Goal: Task Accomplishment & Management: Manage account settings

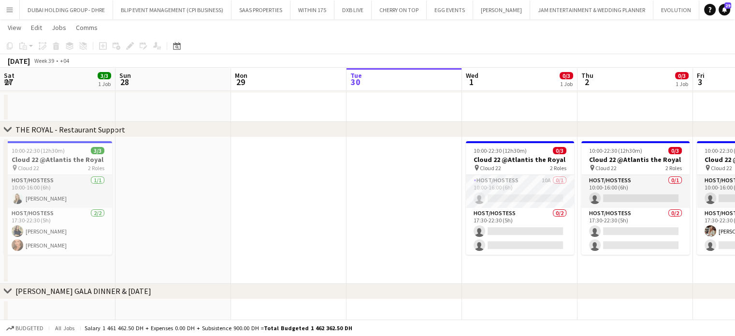
scroll to position [0, 230]
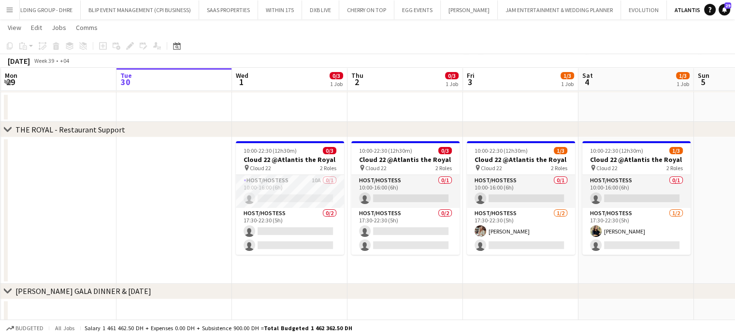
click at [182, 187] on app-date-cell at bounding box center [173, 210] width 115 height 146
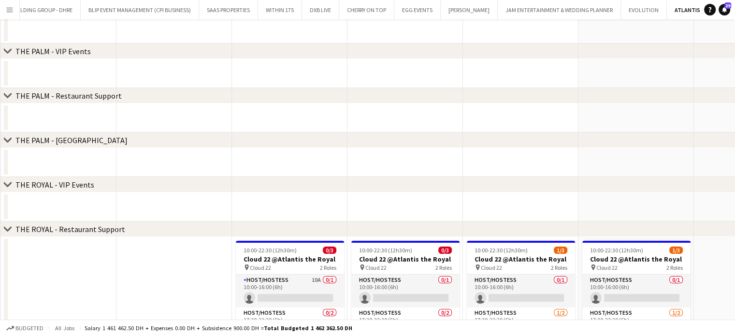
scroll to position [145, 0]
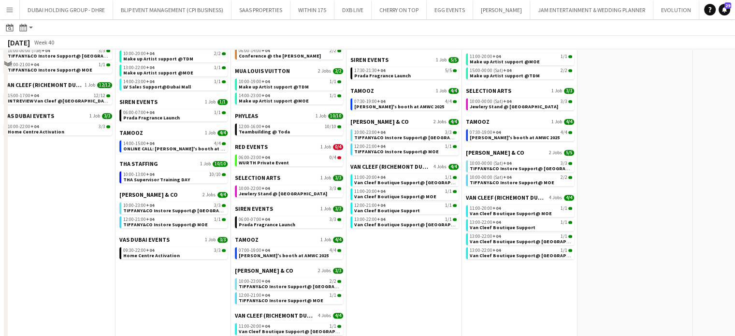
scroll to position [773, 0]
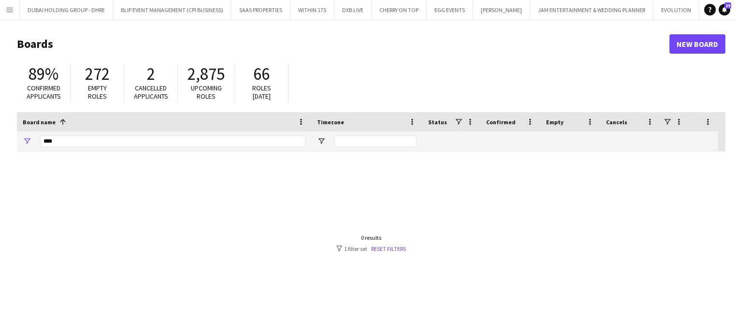
scroll to position [0, 3686]
drag, startPoint x: 0, startPoint y: 149, endPoint x: 258, endPoint y: 143, distance: 257.7
click at [258, 143] on input "****" at bounding box center [172, 141] width 265 height 12
drag, startPoint x: 167, startPoint y: 150, endPoint x: 41, endPoint y: 151, distance: 126.6
click at [41, 151] on div "Board name 1 Timezone Status Confirmed" at bounding box center [371, 223] width 708 height 223
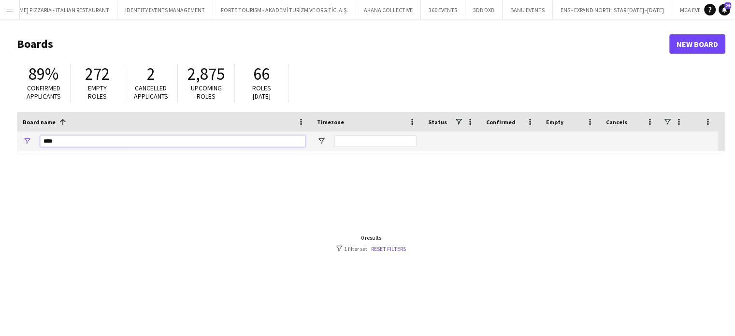
drag, startPoint x: 54, startPoint y: 141, endPoint x: 39, endPoint y: 134, distance: 16.2
click at [38, 137] on div "****" at bounding box center [164, 140] width 294 height 19
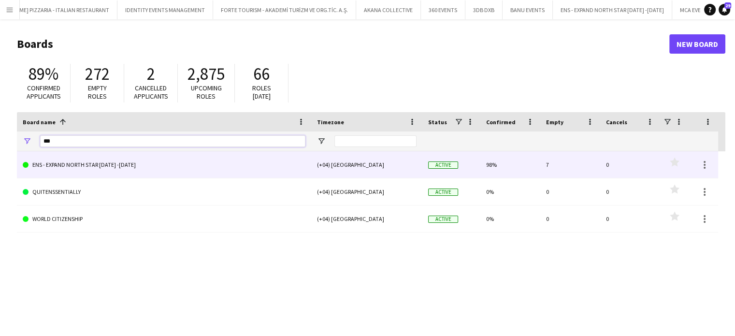
type input "***"
click at [151, 161] on link "ENS - EXPAND NORTH STAR [DATE] -[DATE]" at bounding box center [164, 164] width 283 height 27
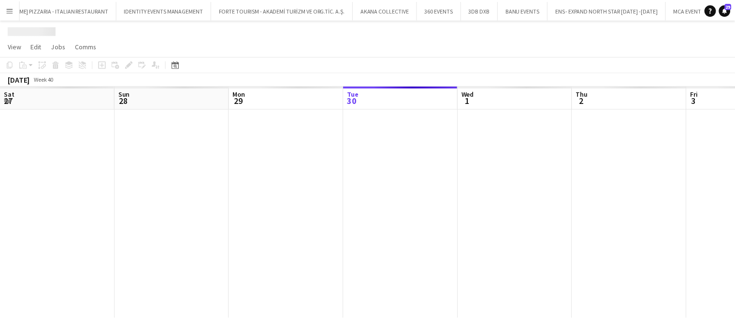
scroll to position [0, 231]
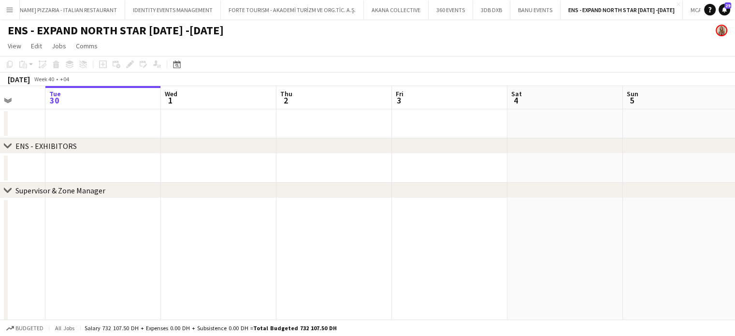
drag, startPoint x: 480, startPoint y: 266, endPoint x: 297, endPoint y: 266, distance: 183.2
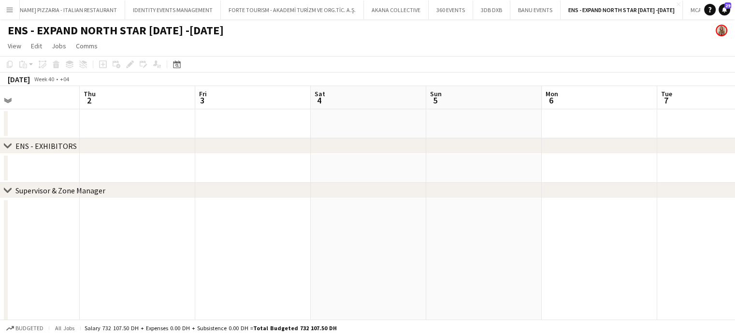
drag, startPoint x: 463, startPoint y: 262, endPoint x: 218, endPoint y: 245, distance: 245.1
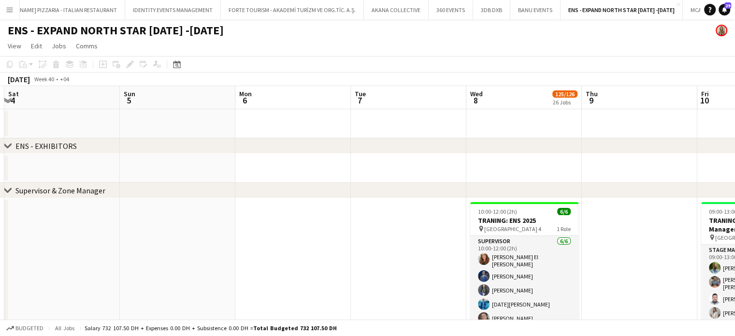
drag, startPoint x: 447, startPoint y: 261, endPoint x: 141, endPoint y: 214, distance: 309.6
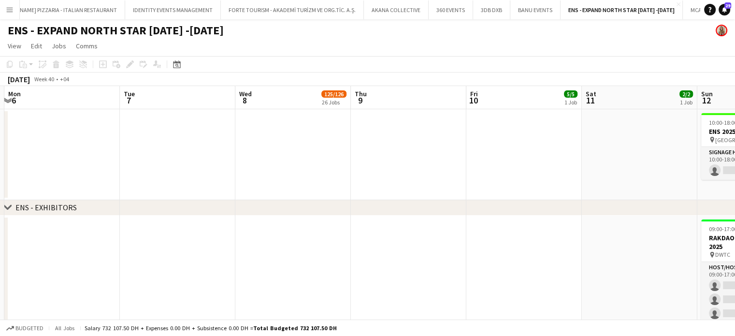
scroll to position [0, 344]
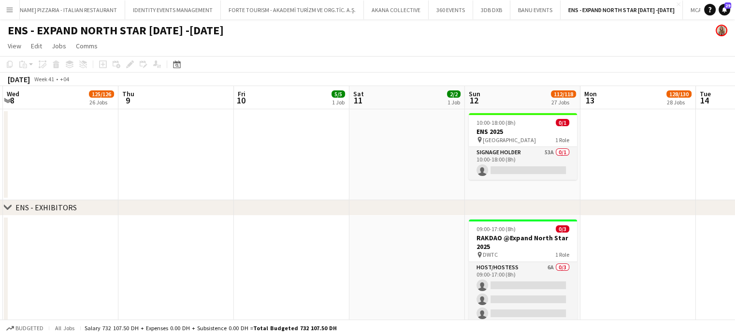
drag, startPoint x: 90, startPoint y: 158, endPoint x: 14, endPoint y: 138, distance: 79.5
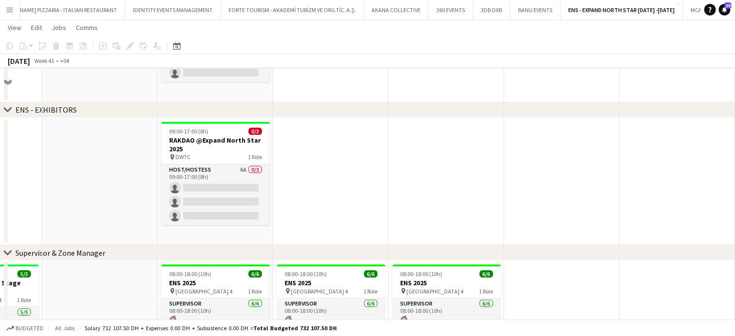
scroll to position [0, 0]
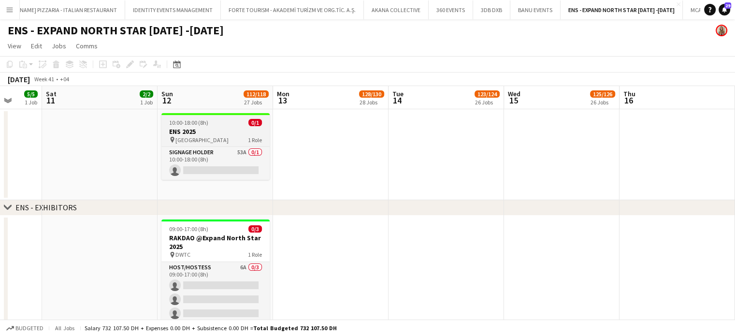
click at [238, 129] on h3 "ENS 2025" at bounding box center [215, 131] width 108 height 9
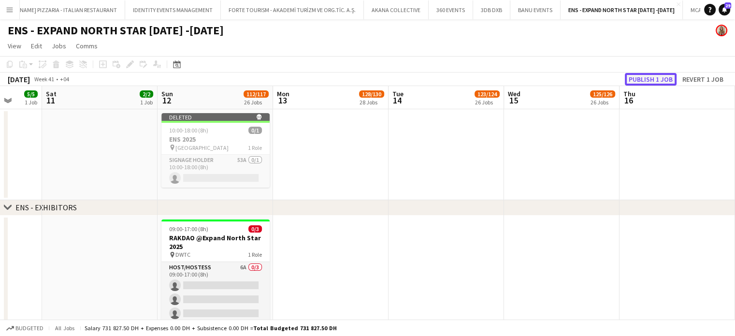
click at [654, 81] on button "Publish 1 job" at bounding box center [651, 79] width 52 height 13
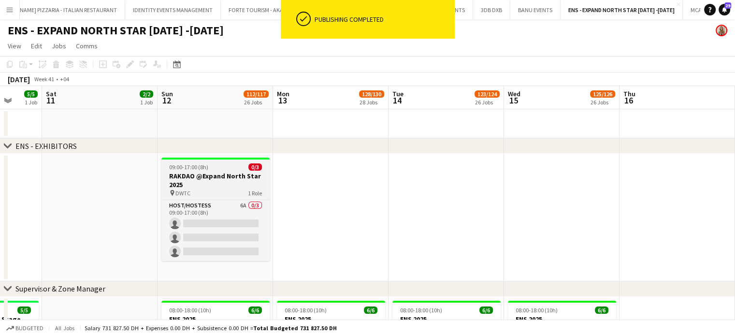
click at [199, 188] on h3 "RAKDAO @Expand North Star 2025" at bounding box center [215, 180] width 108 height 17
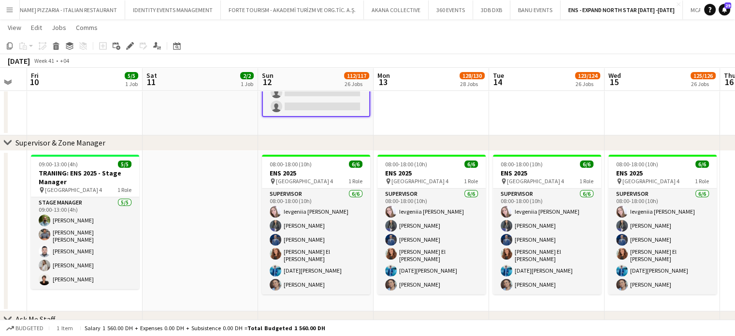
scroll to position [0, 198]
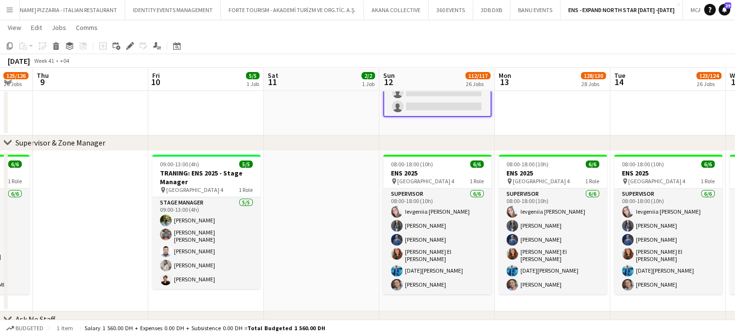
drag, startPoint x: 140, startPoint y: 228, endPoint x: 362, endPoint y: 208, distance: 222.7
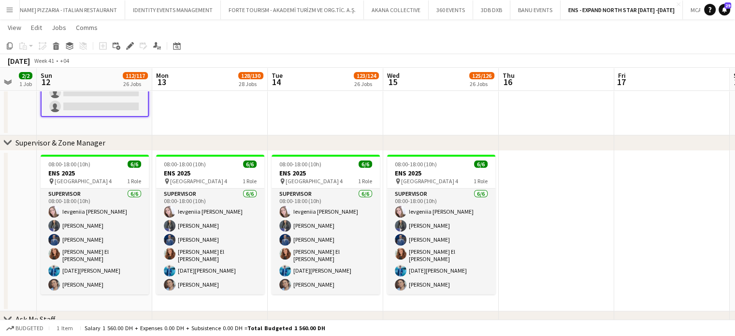
scroll to position [0, 202]
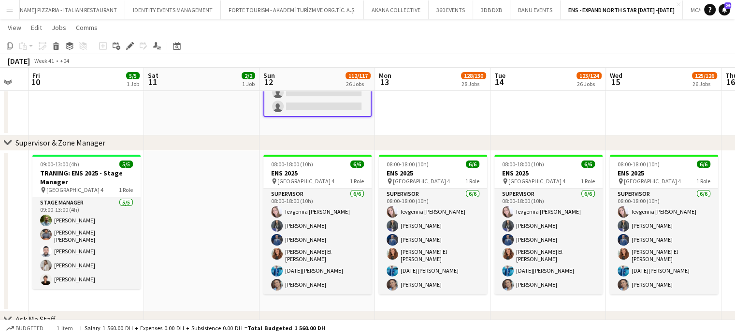
drag, startPoint x: 604, startPoint y: 217, endPoint x: 484, endPoint y: 215, distance: 119.9
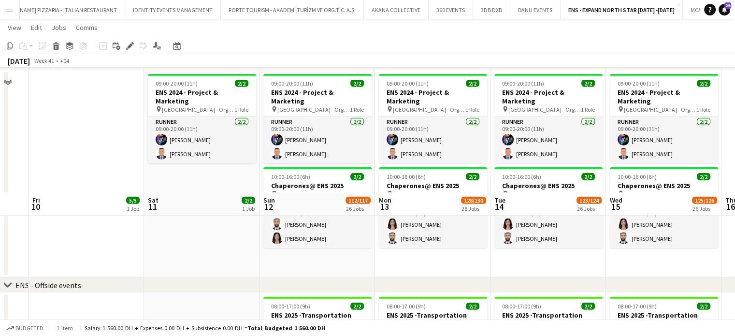
scroll to position [2948, 0]
